Goal: Register for event/course

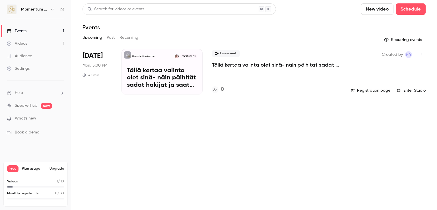
click at [19, 29] on div "Events" at bounding box center [17, 31] width 20 height 6
click at [145, 70] on p "Tällä kertaa valinta olet sinä- näin päihität sadat hakijat ja saat kutsun haas…" at bounding box center [162, 78] width 70 height 22
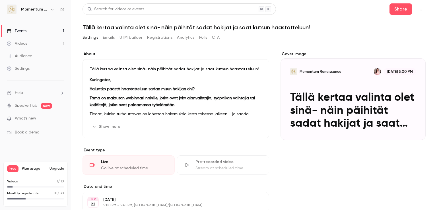
click at [158, 38] on button "Registrations" at bounding box center [159, 37] width 25 height 9
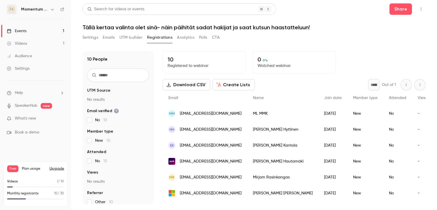
click at [264, 118] on div "ML MMK" at bounding box center [282, 114] width 71 height 16
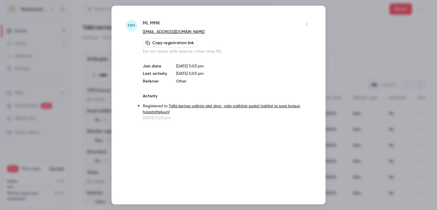
click at [341, 26] on div at bounding box center [218, 105] width 437 height 210
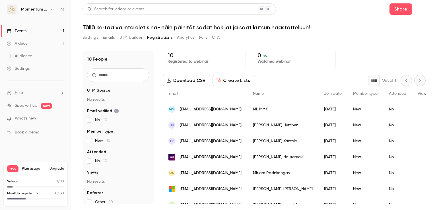
scroll to position [65, 0]
